Goal: Task Accomplishment & Management: Use online tool/utility

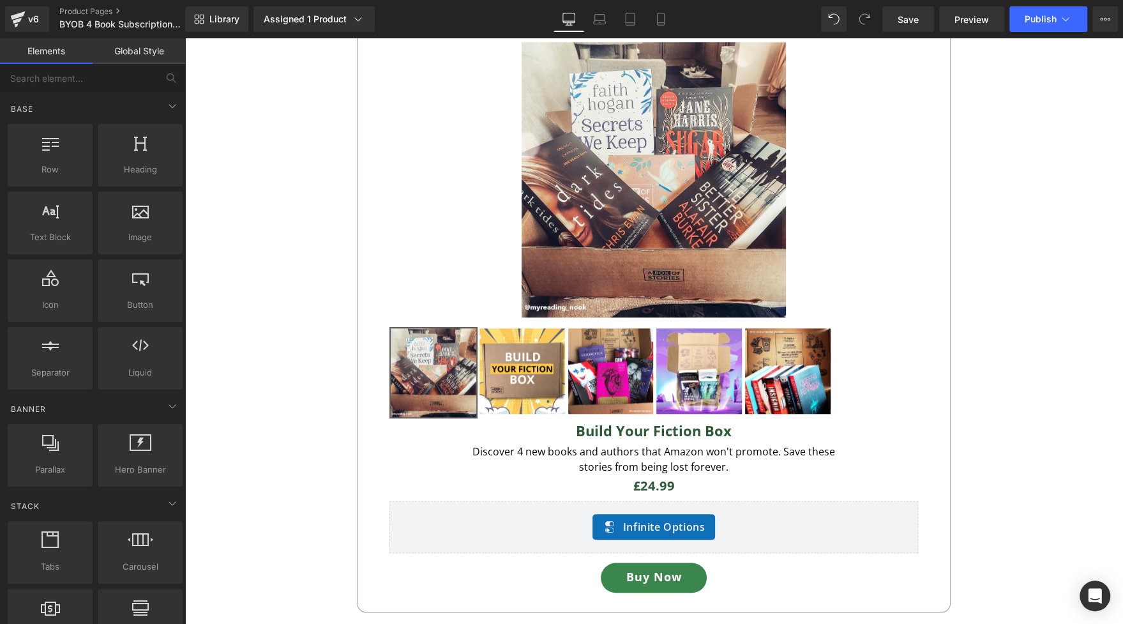
scroll to position [750, 0]
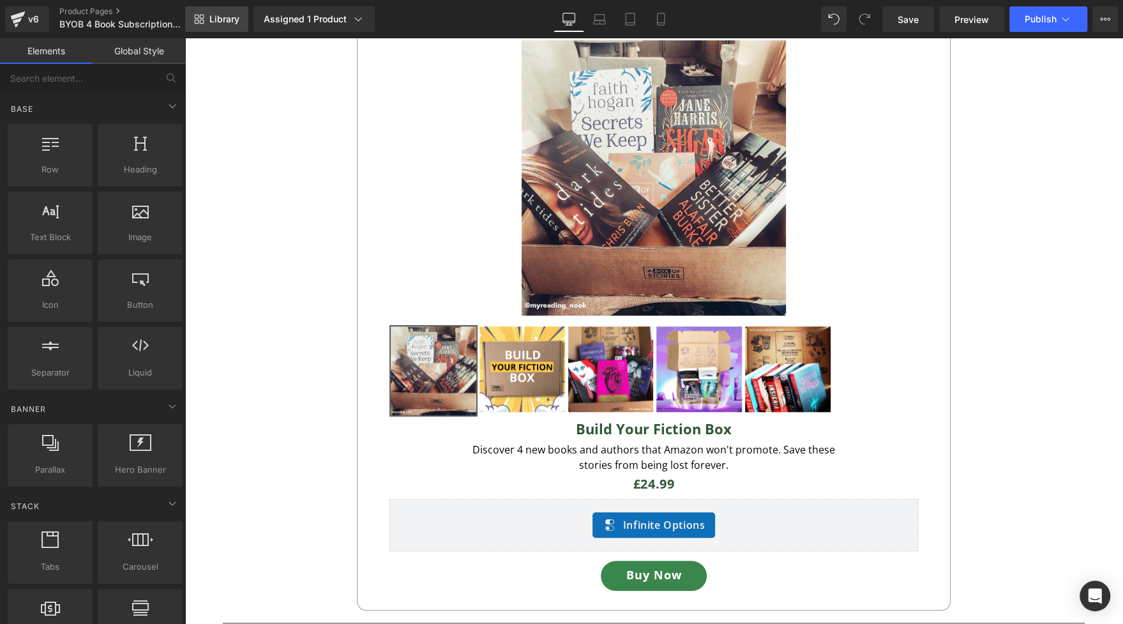
click at [230, 26] on link "Library" at bounding box center [216, 19] width 63 height 26
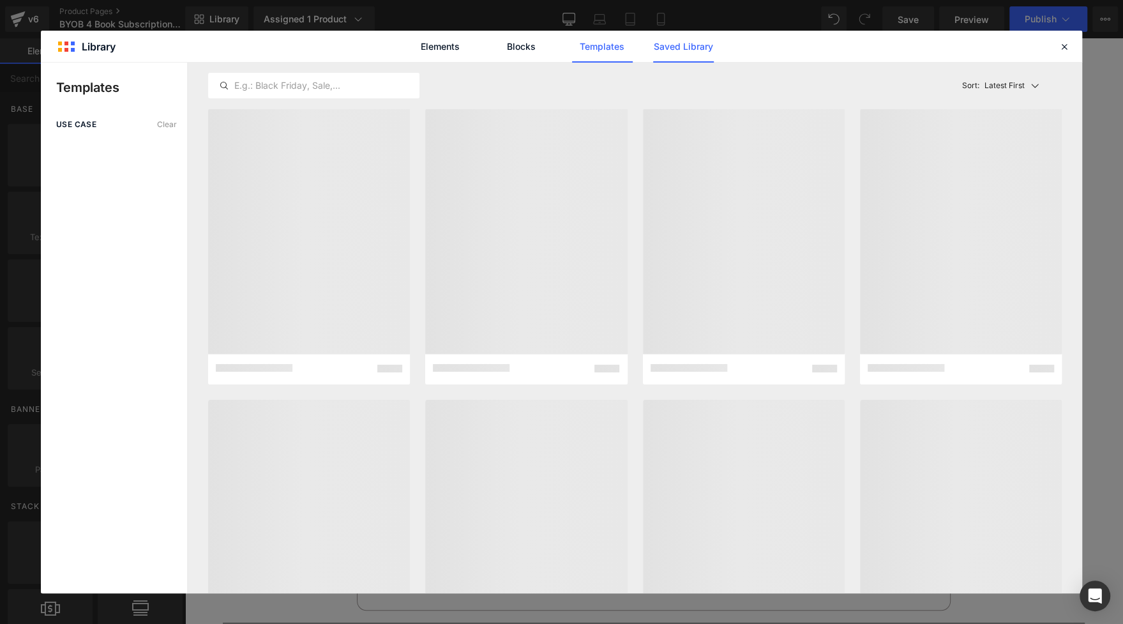
click at [0, 0] on link "Saved Library" at bounding box center [0, 0] width 0 height 0
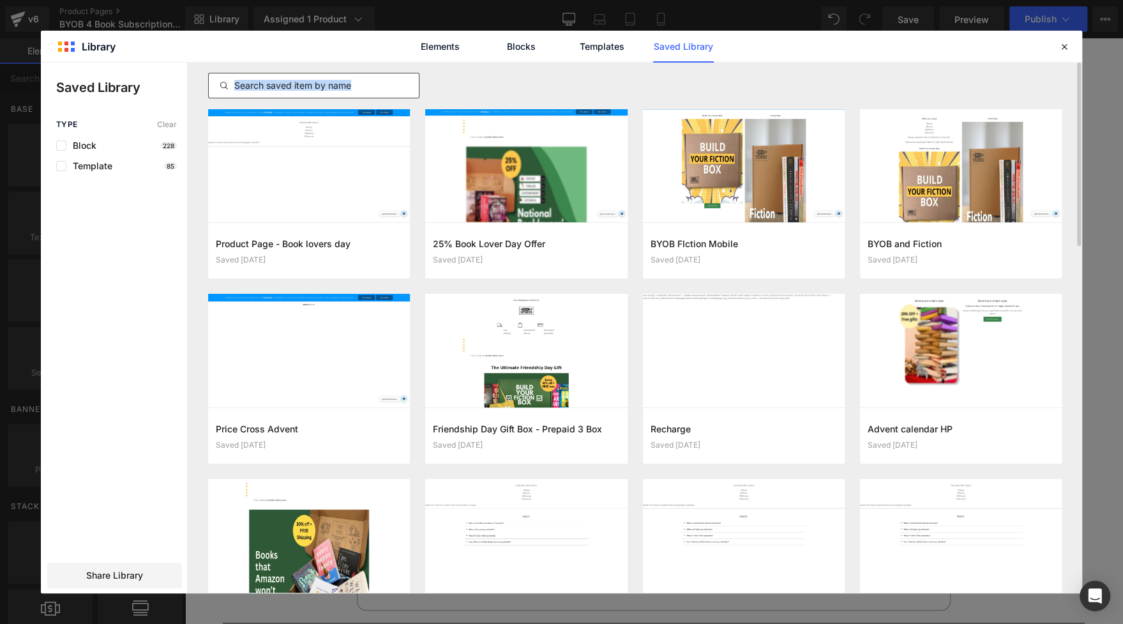
drag, startPoint x: 345, startPoint y: 96, endPoint x: 356, endPoint y: 86, distance: 14.5
click at [356, 86] on div at bounding box center [313, 86] width 211 height 26
click at [356, 86] on input "text" at bounding box center [314, 85] width 210 height 15
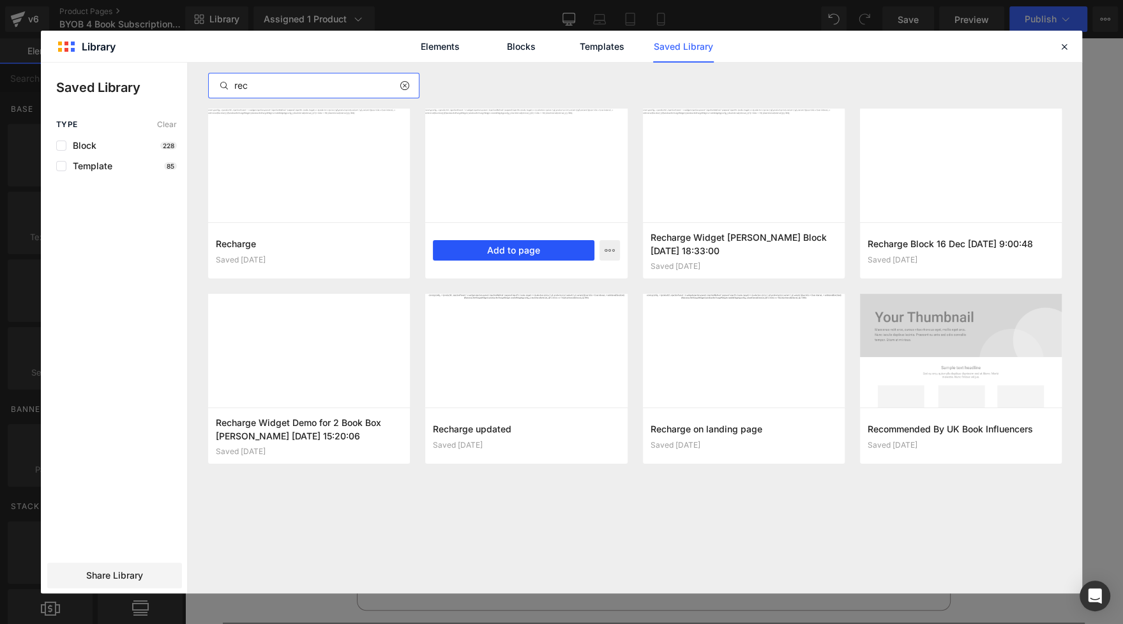
type input "rec"
click at [488, 246] on button "Add to page" at bounding box center [513, 250] width 161 height 20
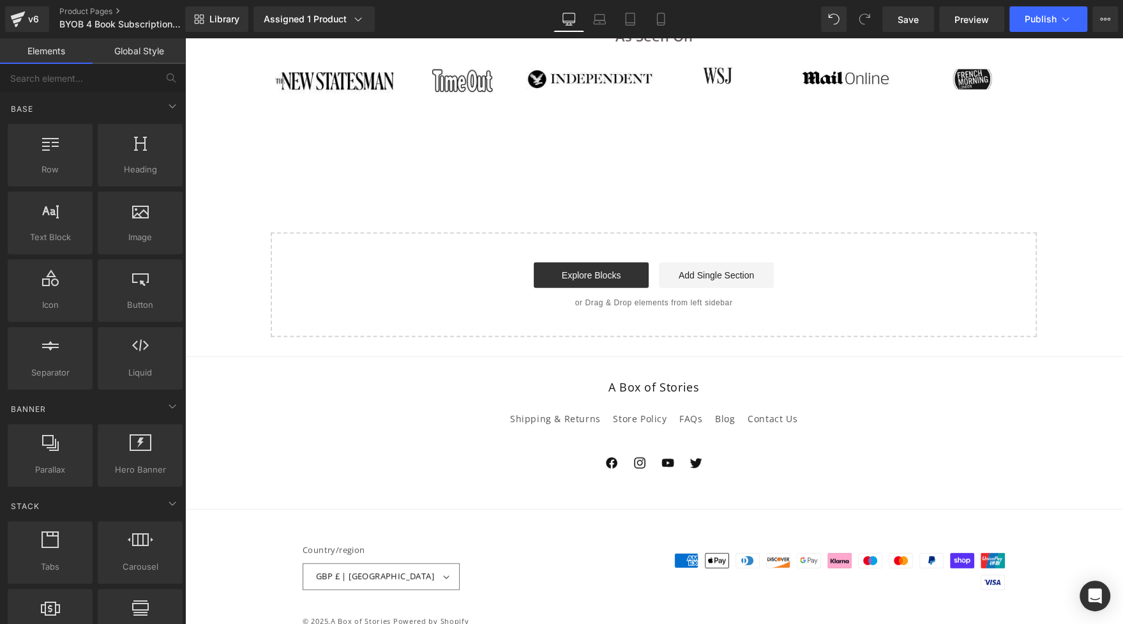
scroll to position [2420, 0]
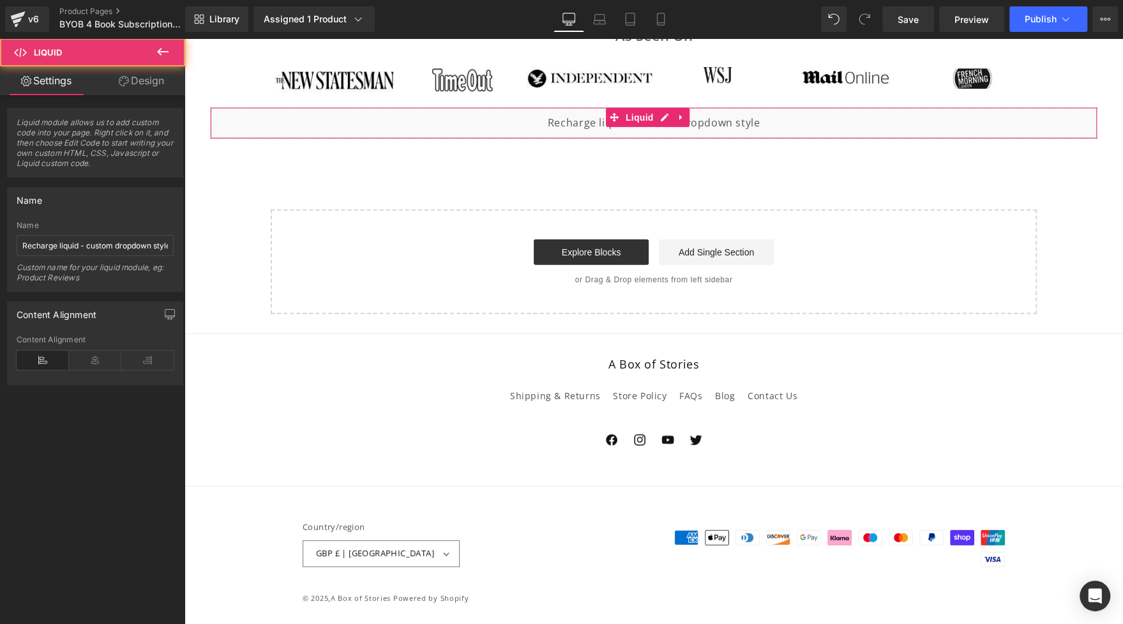
click at [637, 134] on div "Liquid" at bounding box center [653, 123] width 887 height 32
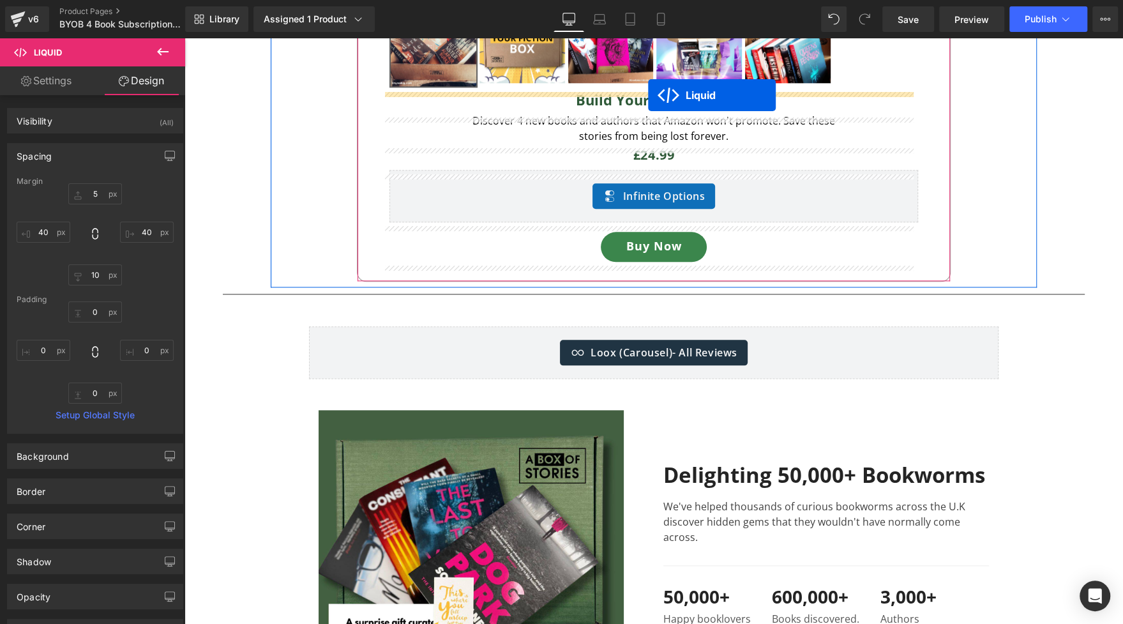
scroll to position [1066, 0]
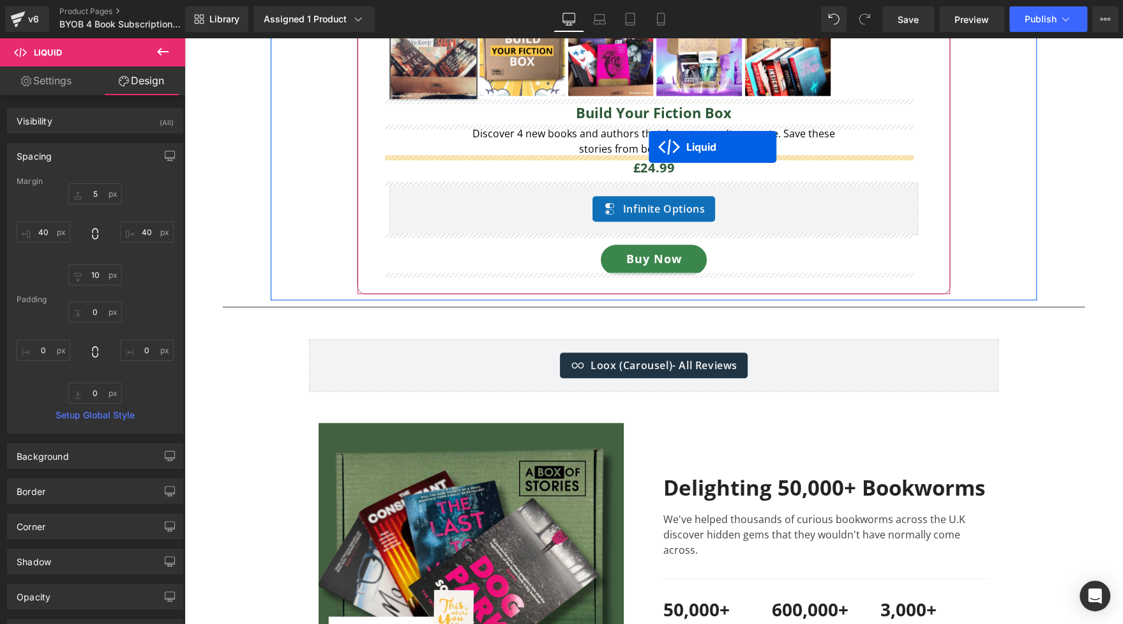
drag, startPoint x: 643, startPoint y: 115, endPoint x: 649, endPoint y: 147, distance: 33.1
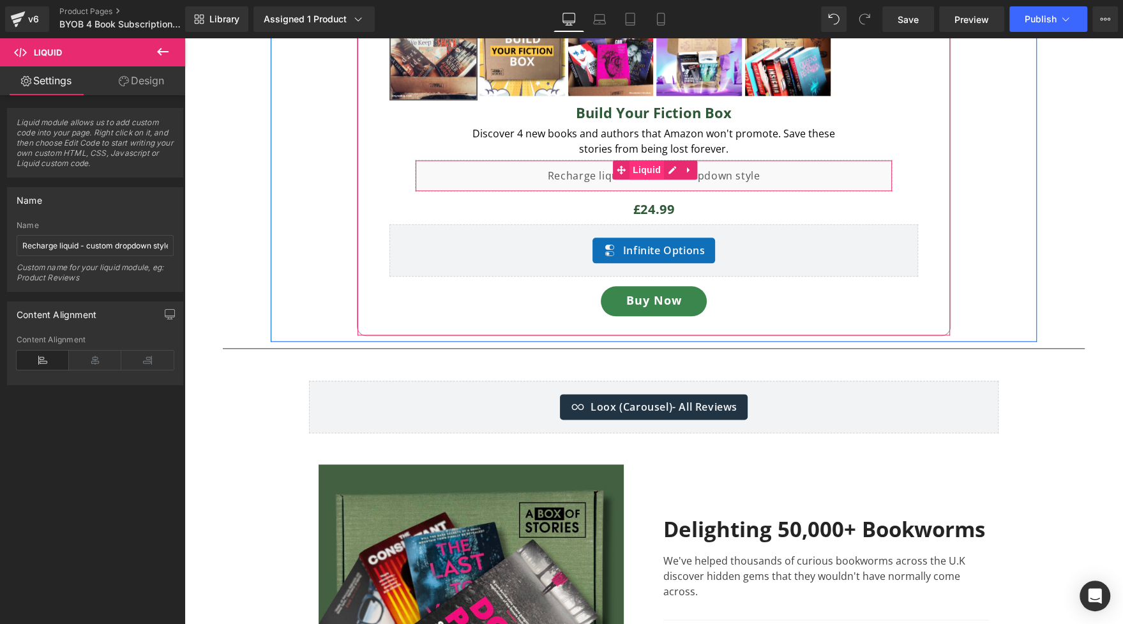
click at [649, 170] on span "Liquid" at bounding box center [647, 169] width 34 height 19
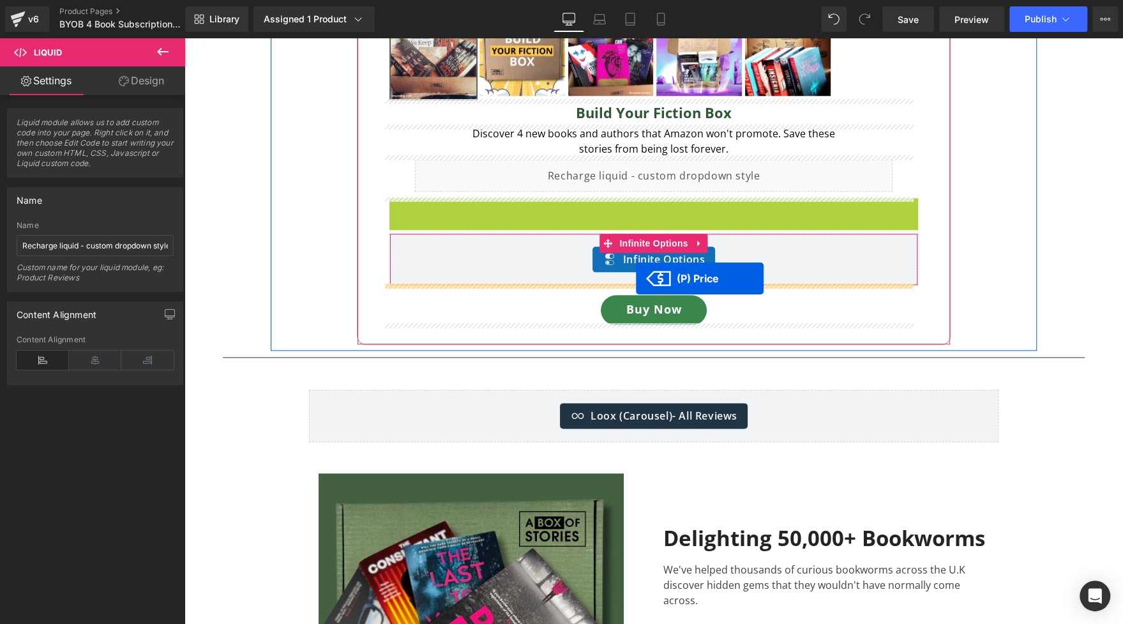
drag, startPoint x: 633, startPoint y: 206, endPoint x: 636, endPoint y: 278, distance: 72.8
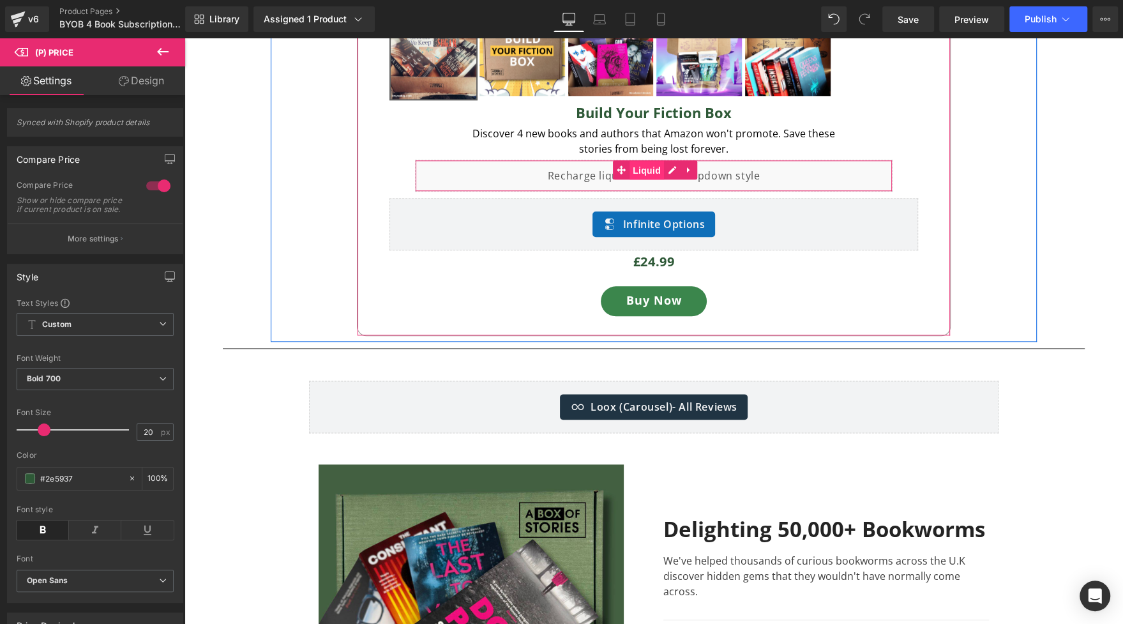
click at [644, 165] on span "Liquid" at bounding box center [647, 170] width 34 height 19
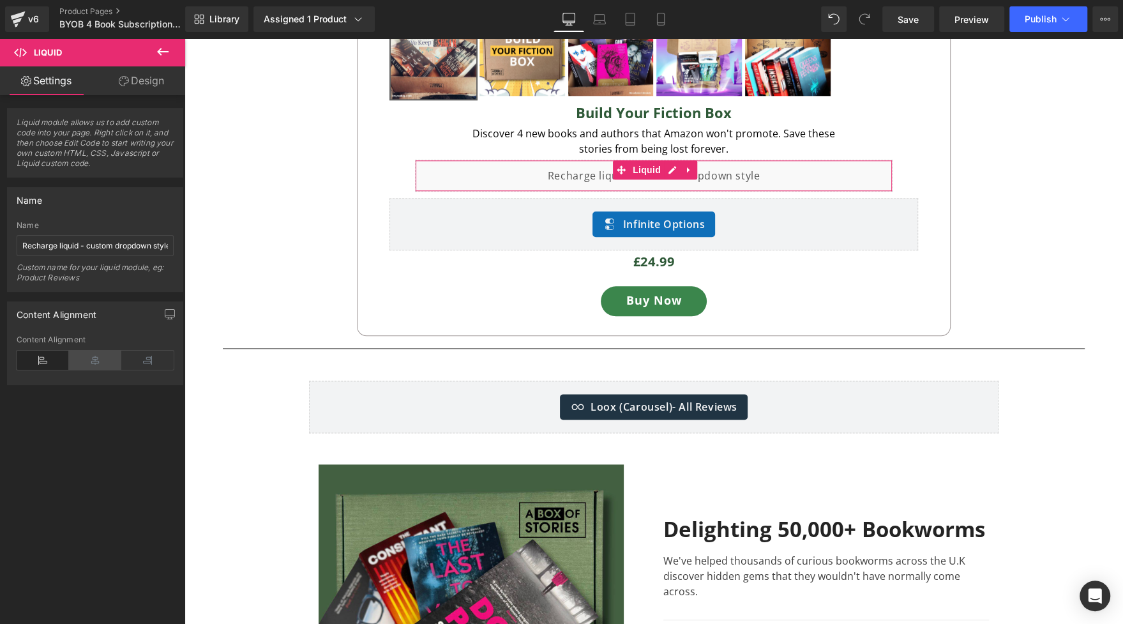
click at [103, 359] on icon at bounding box center [95, 360] width 52 height 19
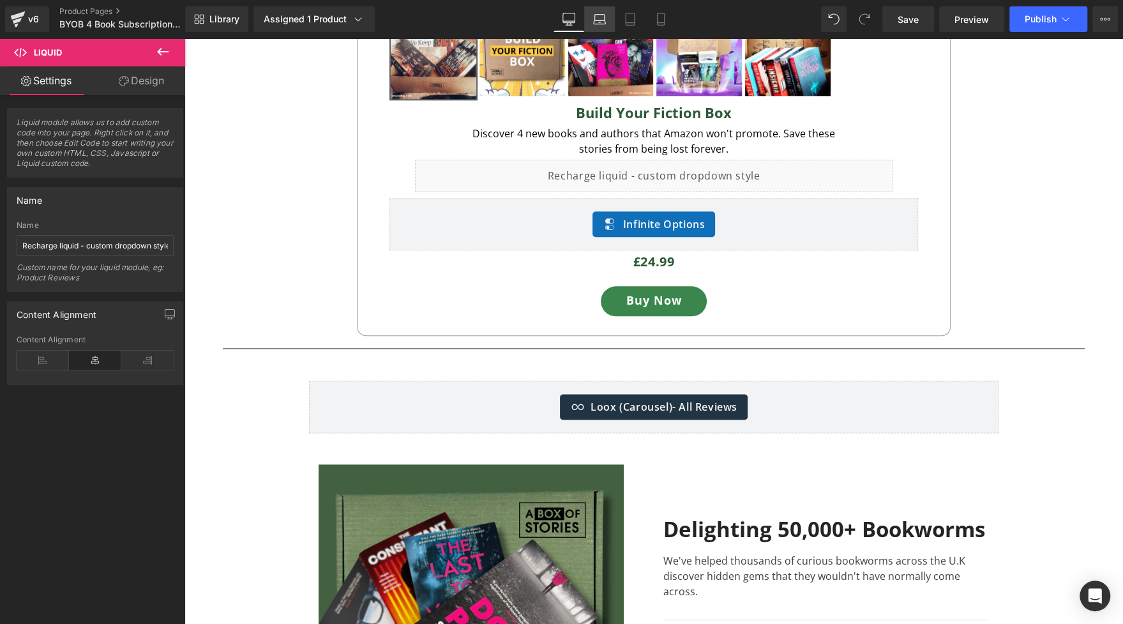
click at [596, 15] on icon at bounding box center [599, 18] width 10 height 6
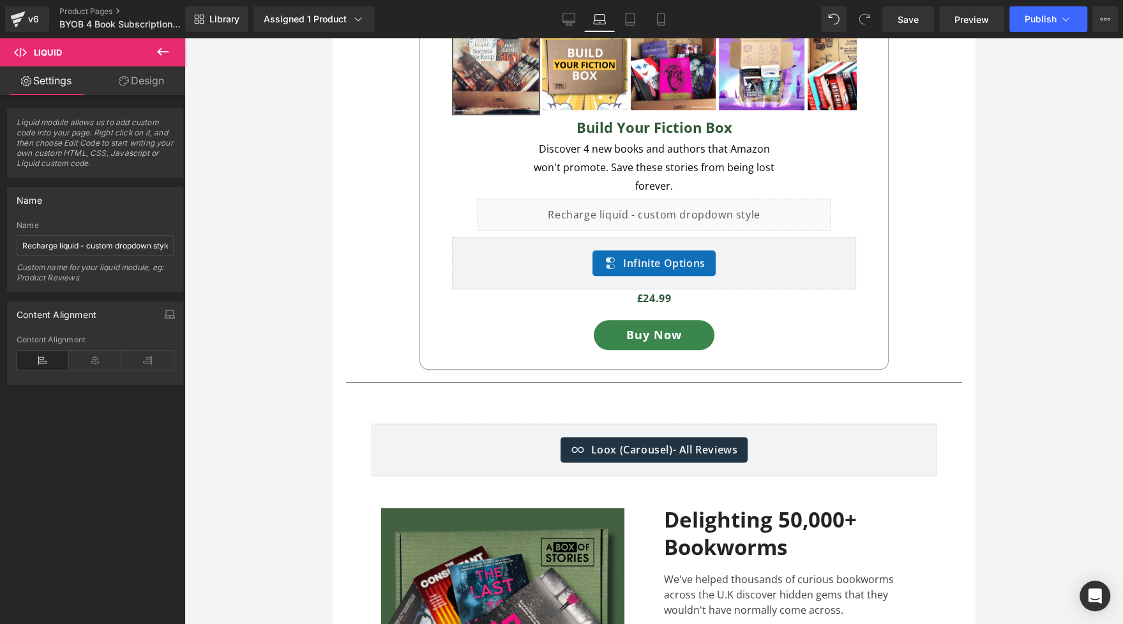
scroll to position [1016, 0]
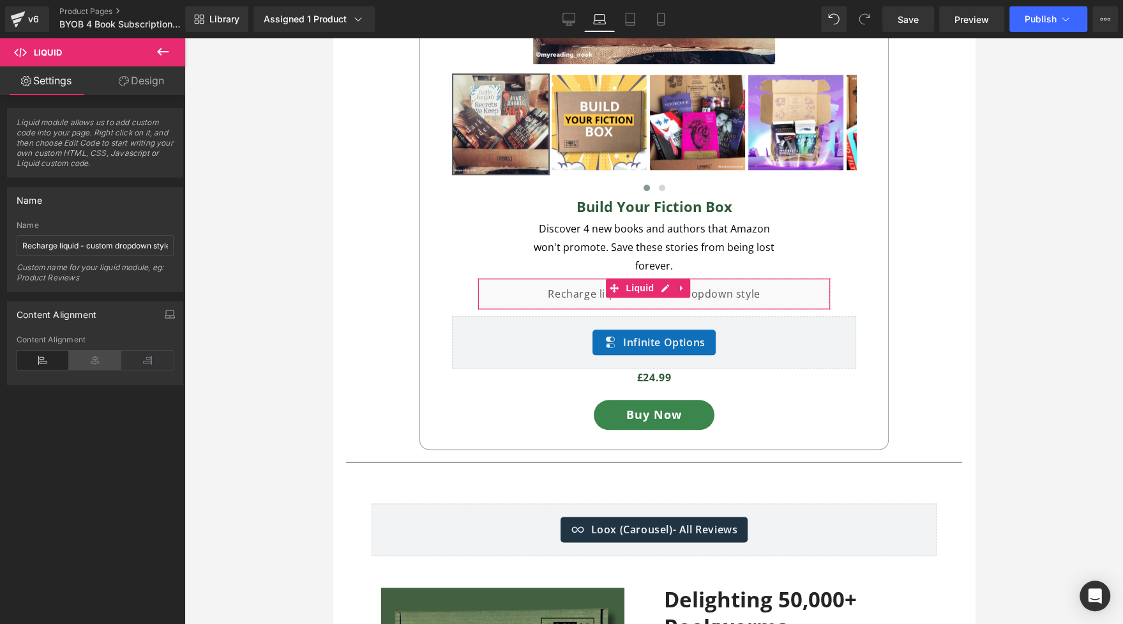
click at [103, 354] on icon at bounding box center [95, 360] width 52 height 19
click at [620, 19] on link "Tablet" at bounding box center [630, 19] width 31 height 26
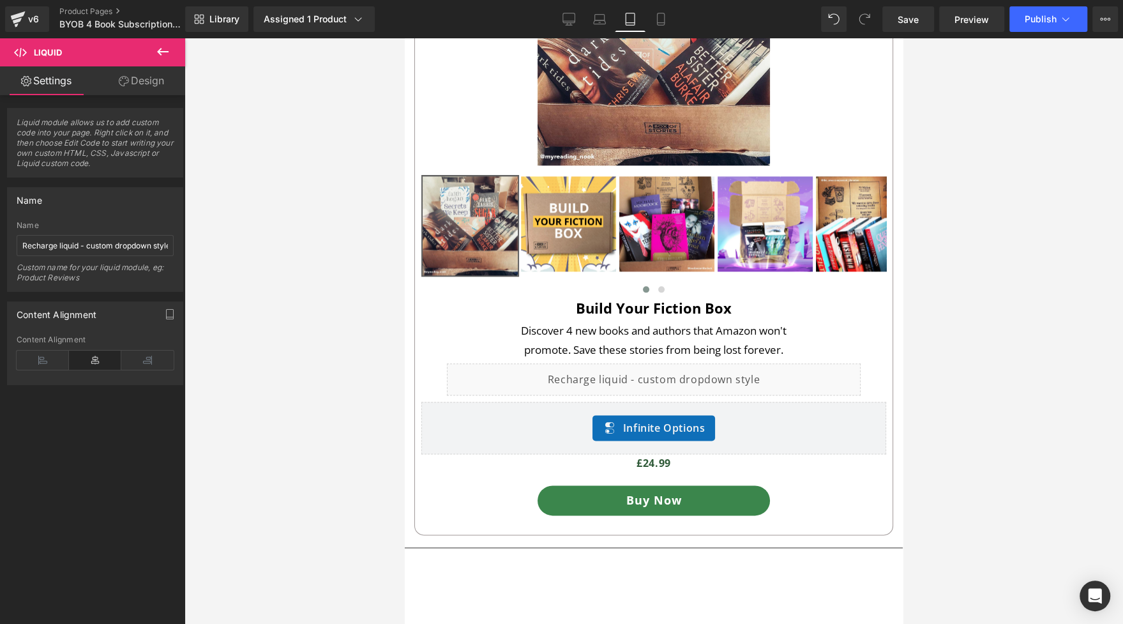
scroll to position [1146, 0]
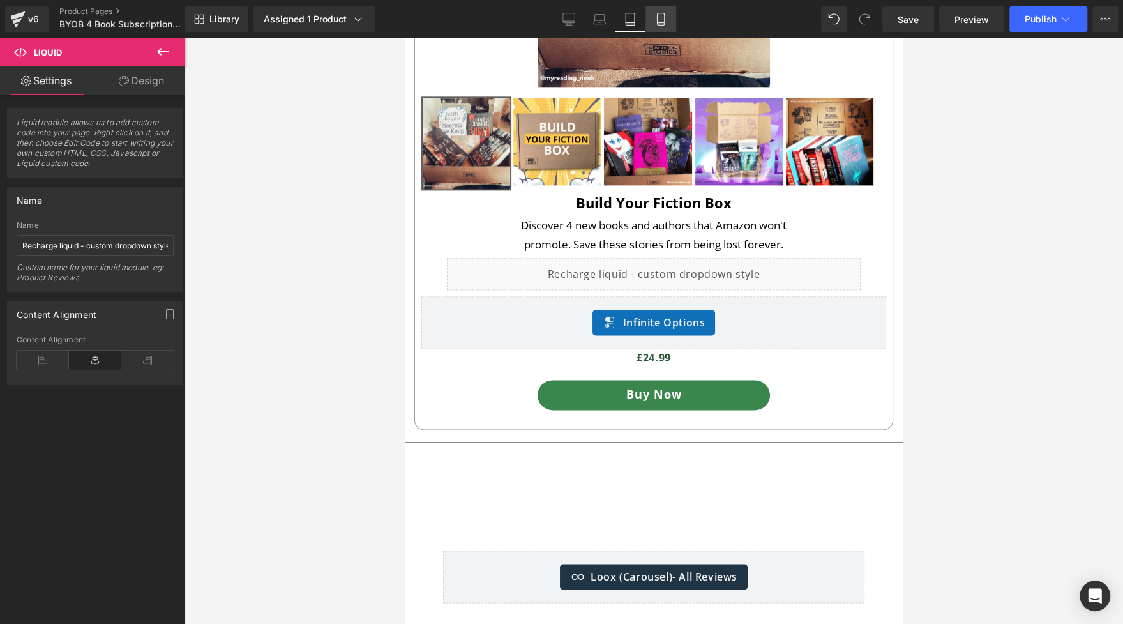
click at [661, 24] on icon at bounding box center [660, 19] width 13 height 13
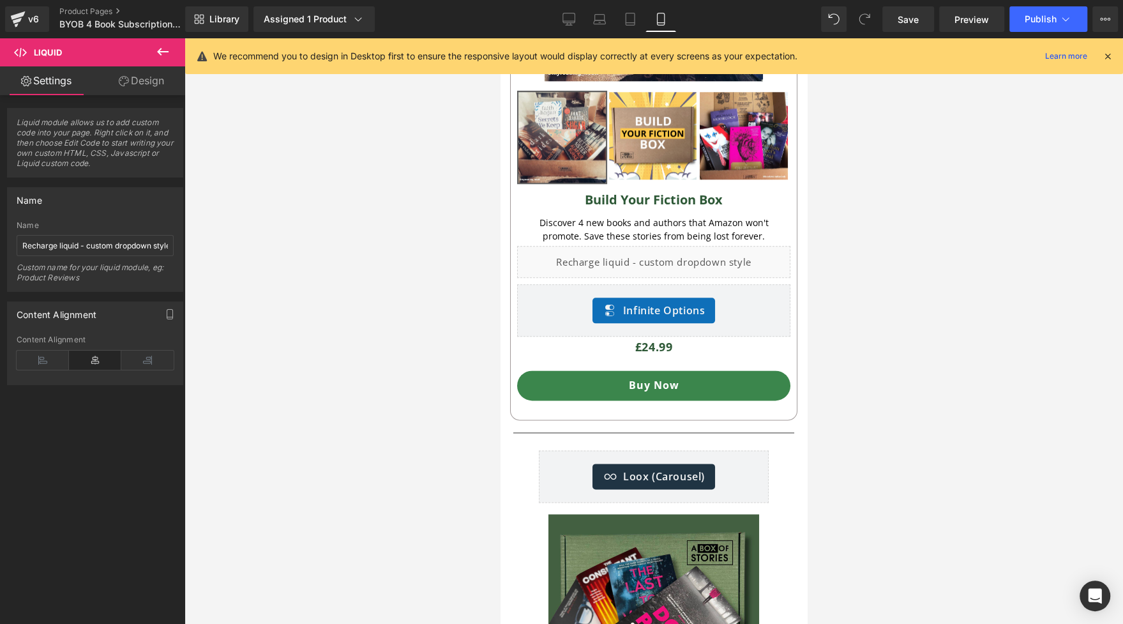
scroll to position [1063, 0]
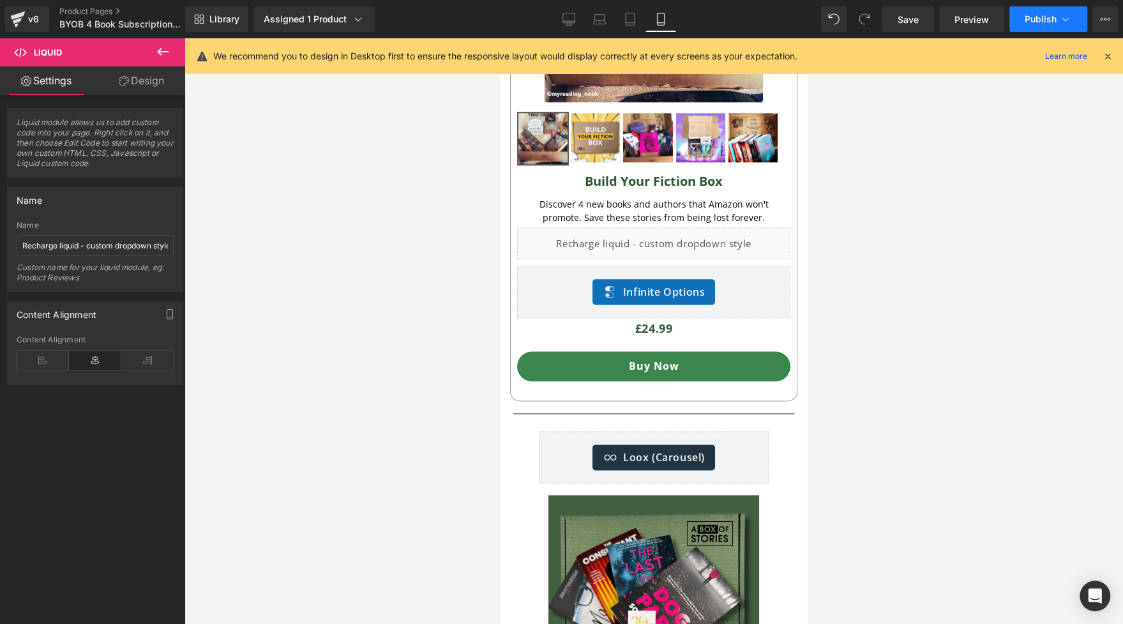
click at [1033, 16] on span "Publish" at bounding box center [1041, 19] width 32 height 10
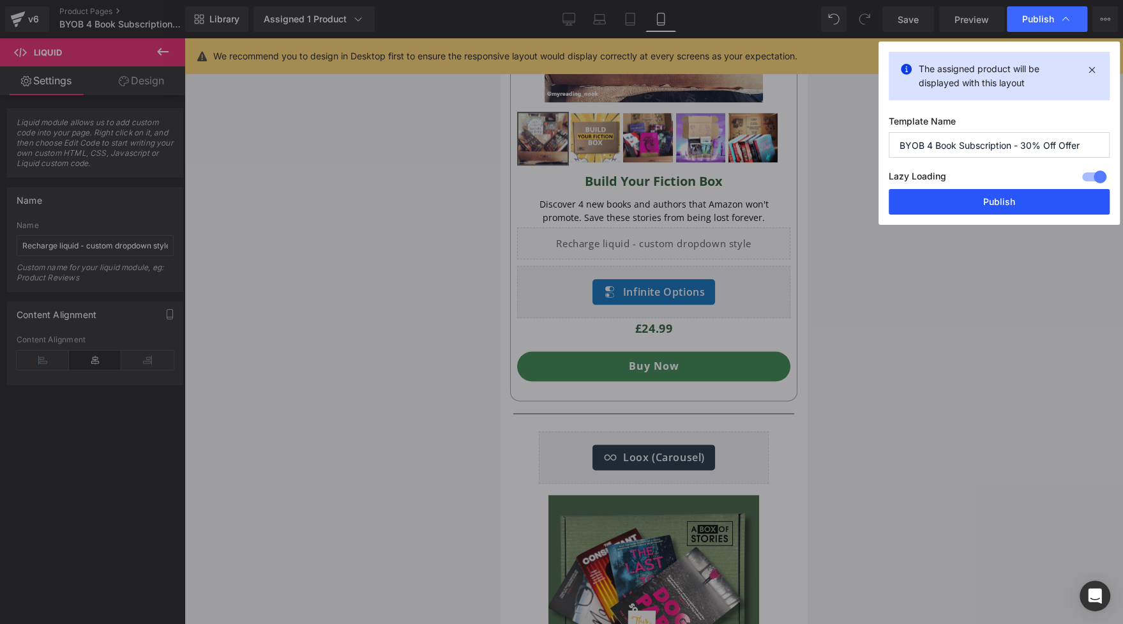
click at [981, 204] on button "Publish" at bounding box center [999, 202] width 221 height 26
